Goal: Task Accomplishment & Management: Use online tool/utility

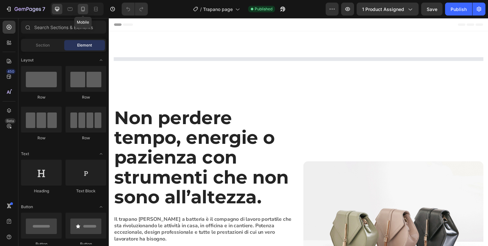
click at [82, 7] on icon at bounding box center [83, 9] width 4 height 5
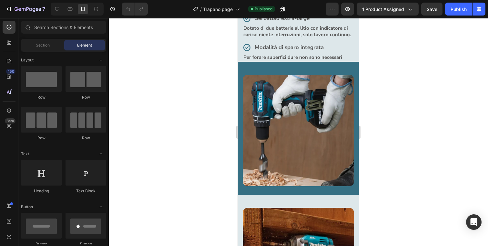
scroll to position [649, 0]
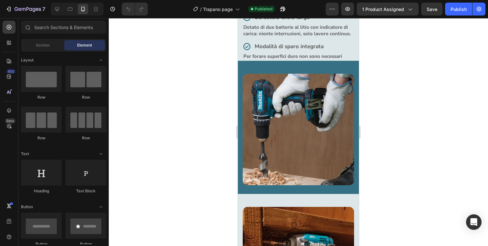
click at [293, 131] on img at bounding box center [298, 129] width 111 height 111
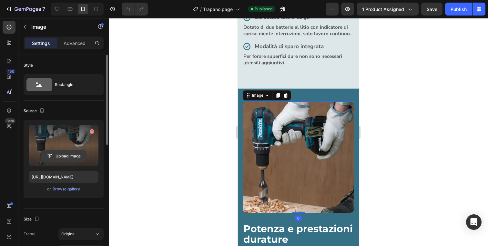
click at [74, 158] on input "file" at bounding box center [63, 155] width 45 height 11
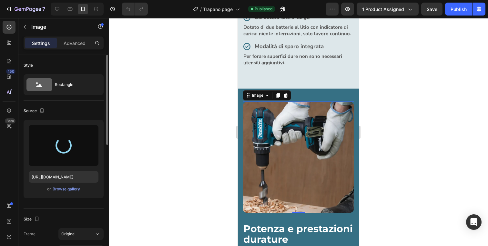
type input "https://cdn.shopify.com/s/files/1/0976/9418/7845/files/gempages_583551672995808…"
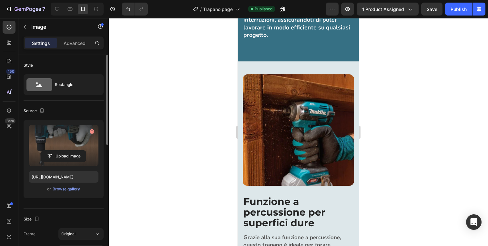
scroll to position [900, 0]
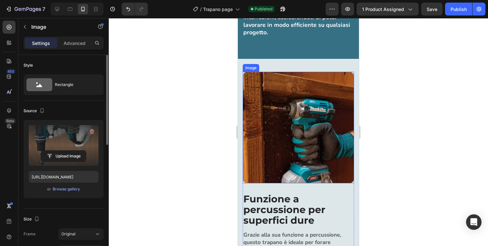
click at [274, 129] on img at bounding box center [298, 127] width 111 height 111
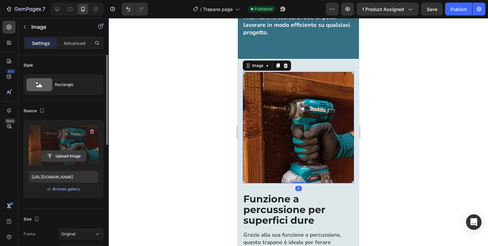
click at [73, 157] on input "file" at bounding box center [63, 155] width 45 height 11
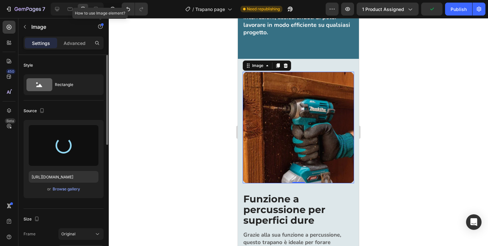
type input "https://cdn.shopify.com/s/files/1/0976/9418/7845/files/gempages_583551672995808…"
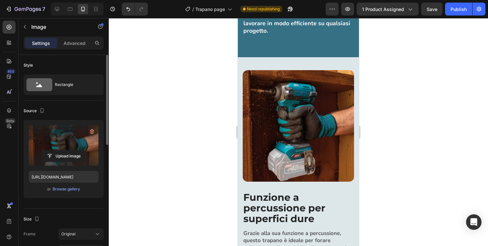
scroll to position [943, 0]
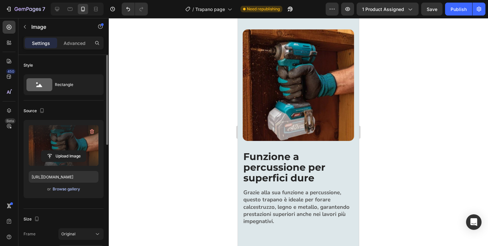
click at [69, 189] on div "Browse gallery" at bounding box center [66, 189] width 27 height 6
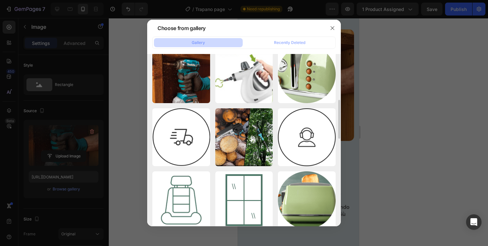
scroll to position [184, 0]
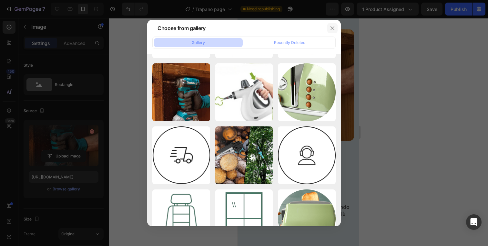
click at [333, 28] on icon "button" at bounding box center [332, 27] width 5 height 5
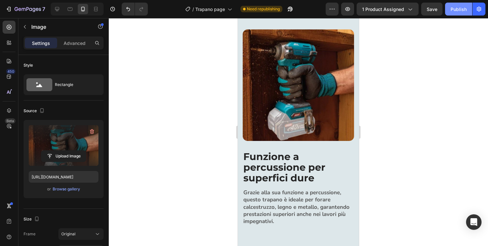
click at [453, 9] on div "Publish" at bounding box center [458, 9] width 16 height 7
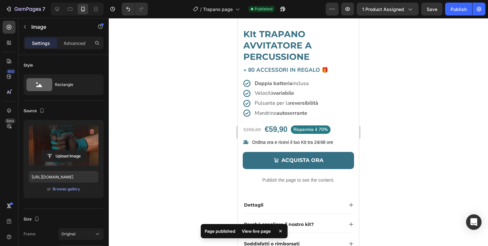
scroll to position [0, 0]
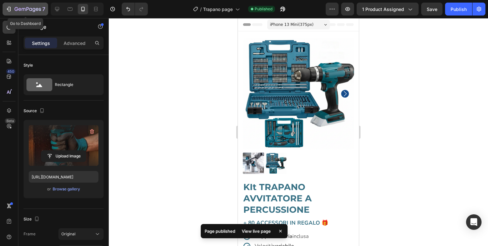
click at [10, 9] on icon "button" at bounding box center [8, 9] width 6 height 6
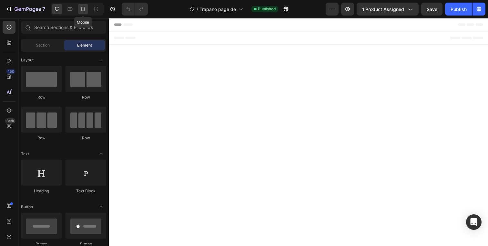
click at [84, 12] on icon at bounding box center [83, 9] width 6 height 6
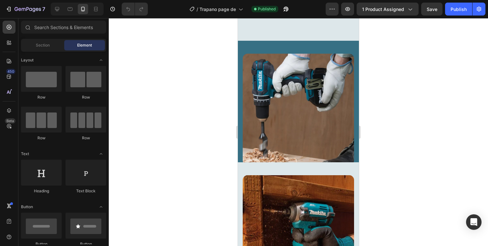
scroll to position [693, 0]
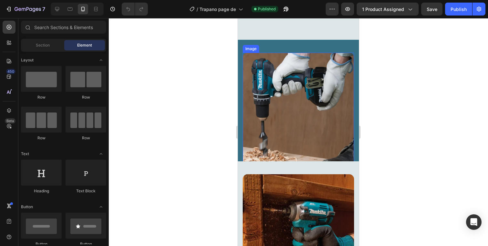
click at [281, 98] on img at bounding box center [298, 108] width 111 height 111
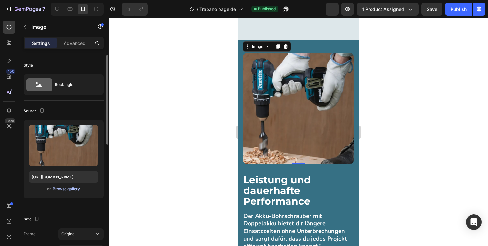
click at [71, 189] on div "Browse gallery" at bounding box center [66, 189] width 27 height 6
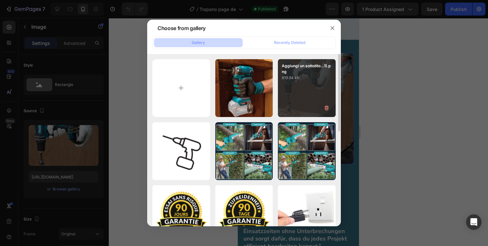
click at [296, 81] on p "819.94 kb" at bounding box center [307, 78] width 50 height 6
type input "[URL][DOMAIN_NAME]"
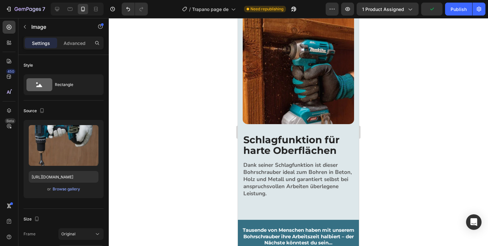
scroll to position [966, 0]
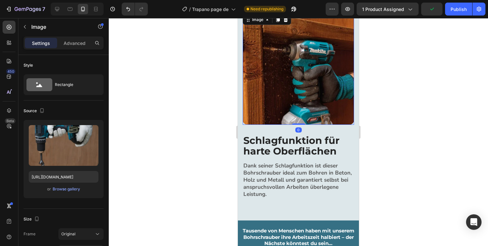
click at [294, 101] on img at bounding box center [298, 68] width 111 height 111
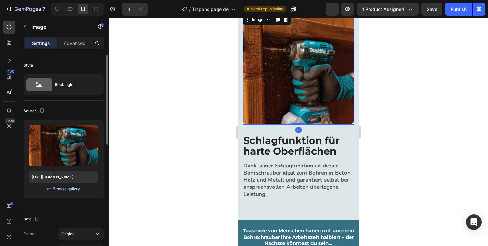
click at [67, 190] on div "Browse gallery" at bounding box center [66, 189] width 27 height 6
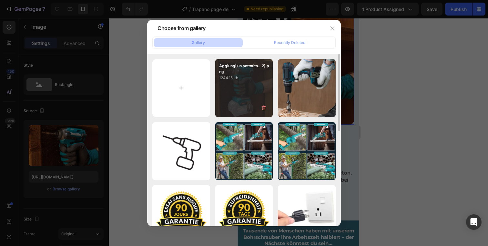
click at [233, 103] on div "Aggiungi un sottotito...2).png 1244.15 kb" at bounding box center [244, 88] width 58 height 58
type input "[URL][DOMAIN_NAME]"
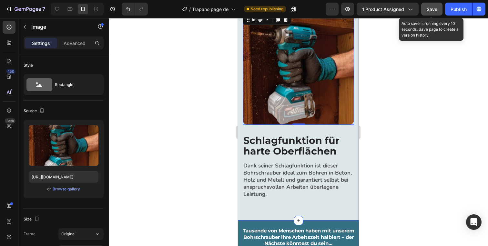
click at [437, 9] on button "Save" at bounding box center [431, 9] width 21 height 13
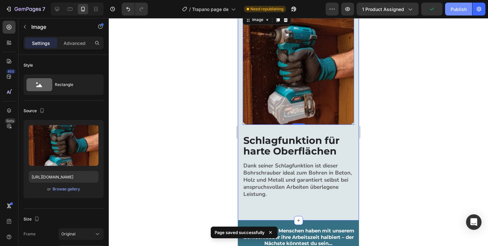
click at [458, 9] on div "Publish" at bounding box center [458, 9] width 16 height 7
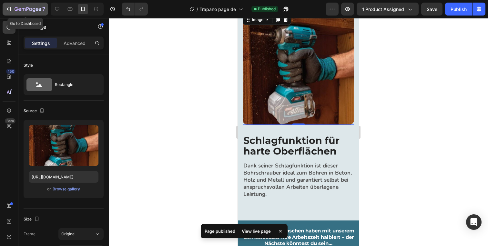
click at [8, 12] on icon "button" at bounding box center [8, 9] width 6 height 6
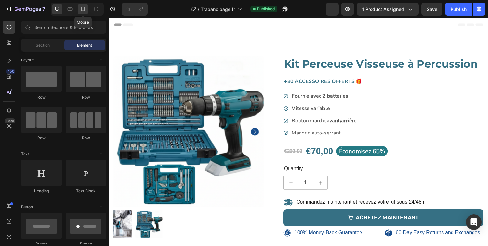
click at [84, 11] on icon at bounding box center [83, 9] width 6 height 6
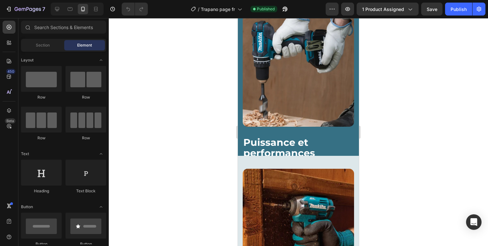
scroll to position [714, 0]
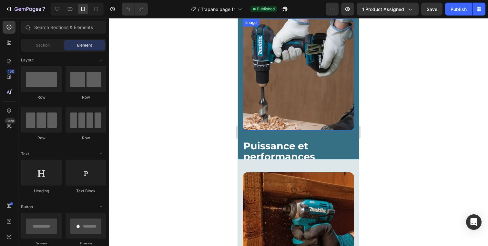
click at [285, 82] on img at bounding box center [298, 74] width 111 height 111
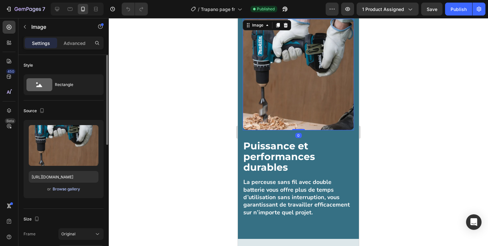
click at [72, 189] on div "Browse gallery" at bounding box center [66, 189] width 27 height 6
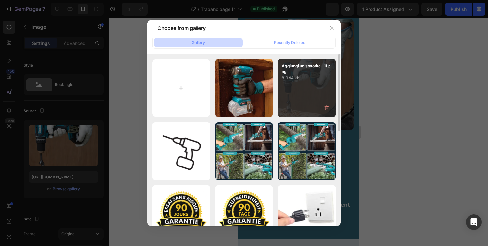
click at [294, 88] on div "Aggiungi un sottotito...1).png 819.94 kb" at bounding box center [307, 88] width 58 height 58
type input "[URL][DOMAIN_NAME]"
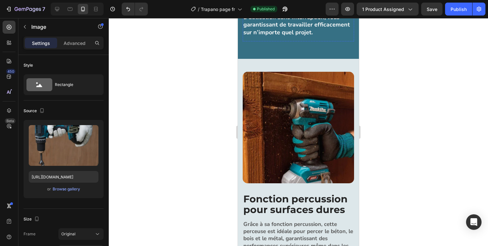
scroll to position [896, 0]
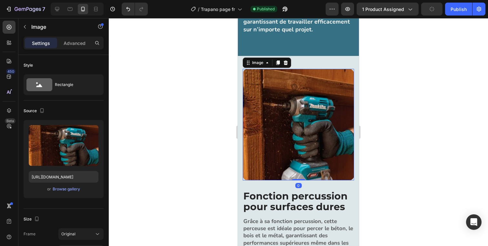
click at [297, 147] on img at bounding box center [298, 124] width 111 height 111
click at [68, 190] on div "Browse gallery" at bounding box center [66, 189] width 27 height 6
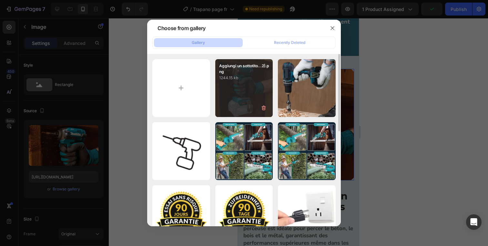
click at [231, 84] on div "Aggiungi un sottotito...2).png 1244.15 kb" at bounding box center [244, 88] width 58 height 58
type input "https://cdn.shopify.com/s/files/1/0976/9418/7845/files/gempages_583551672995808…"
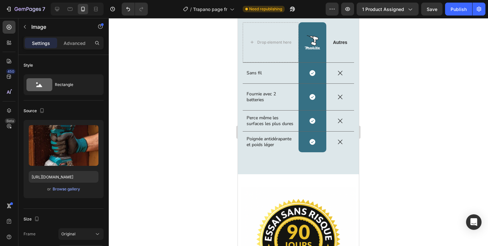
scroll to position [1227, 0]
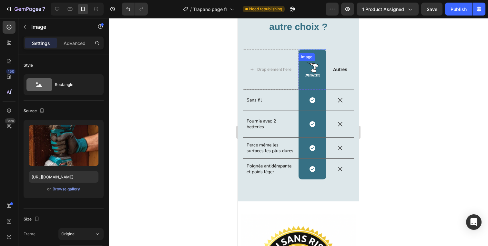
click at [310, 71] on img at bounding box center [312, 69] width 17 height 17
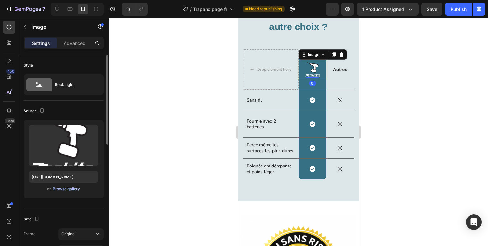
click at [70, 189] on div "Browse gallery" at bounding box center [66, 189] width 27 height 6
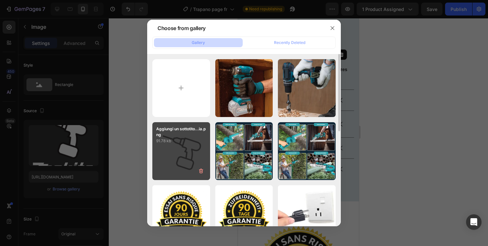
click at [185, 166] on div "Aggiungi un sottotito...ia.png 91.78 kb" at bounding box center [181, 151] width 58 height 58
type input "[URL][DOMAIN_NAME]"
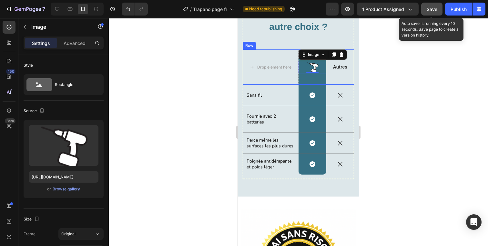
click at [427, 11] on span "Save" at bounding box center [432, 8] width 11 height 5
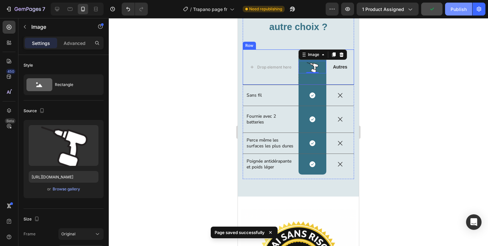
click at [455, 9] on div "Publish" at bounding box center [458, 9] width 16 height 7
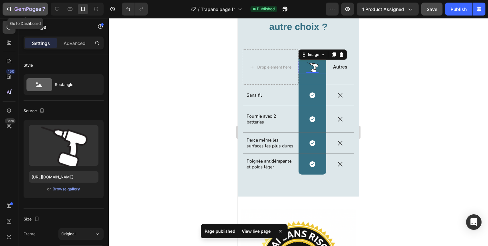
click at [10, 11] on icon "button" at bounding box center [8, 9] width 6 height 6
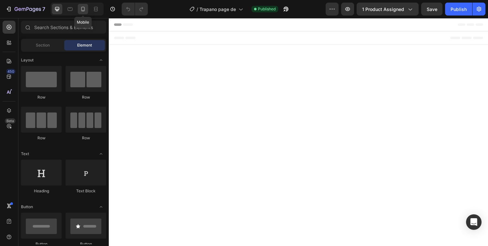
click at [84, 14] on div at bounding box center [83, 9] width 10 height 10
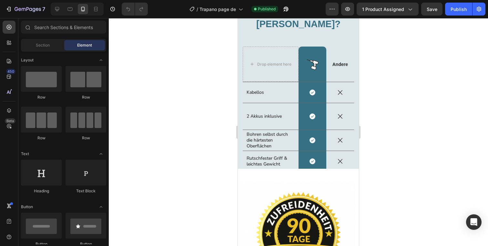
scroll to position [1014, 0]
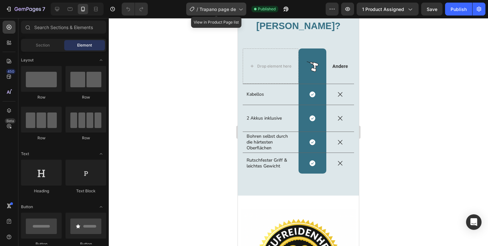
click at [218, 8] on span "Trapano page de" at bounding box center [217, 9] width 36 height 7
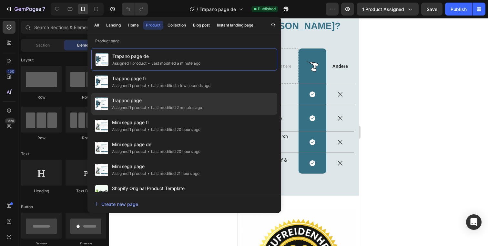
click at [180, 100] on span "Trapano page" at bounding box center [157, 100] width 90 height 8
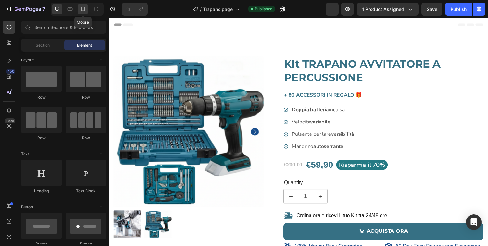
click at [80, 10] on icon at bounding box center [83, 9] width 6 height 6
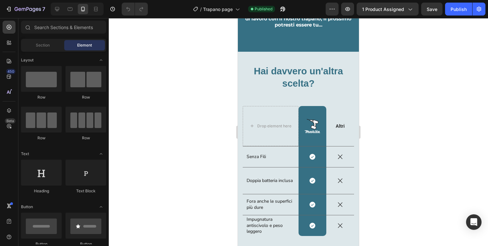
scroll to position [1042, 0]
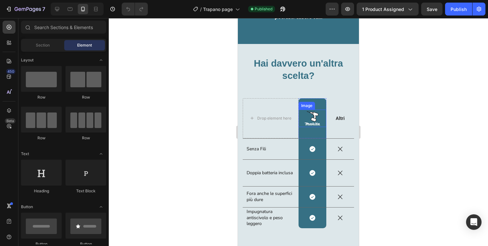
click at [313, 117] on img at bounding box center [312, 117] width 17 height 17
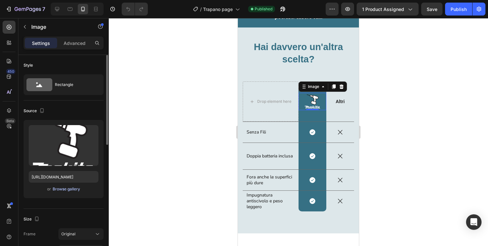
click at [71, 191] on div "Browse gallery" at bounding box center [66, 189] width 27 height 6
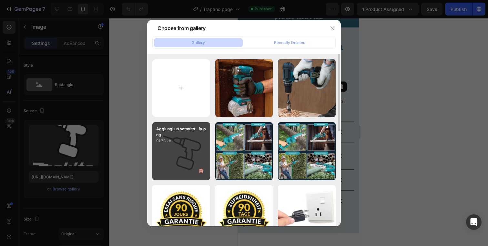
click at [197, 139] on p "91.78 kb" at bounding box center [181, 140] width 50 height 6
type input "[URL][DOMAIN_NAME]"
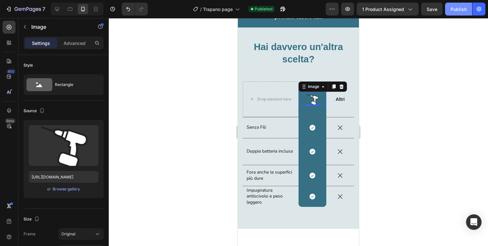
click at [452, 7] on div "Publish" at bounding box center [458, 9] width 16 height 7
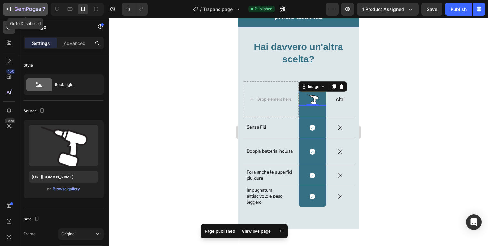
click at [8, 10] on icon "button" at bounding box center [8, 9] width 6 height 6
